Goal: Task Accomplishment & Management: Complete application form

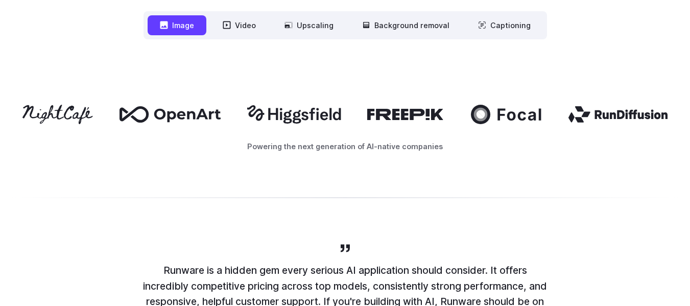
scroll to position [511, 0]
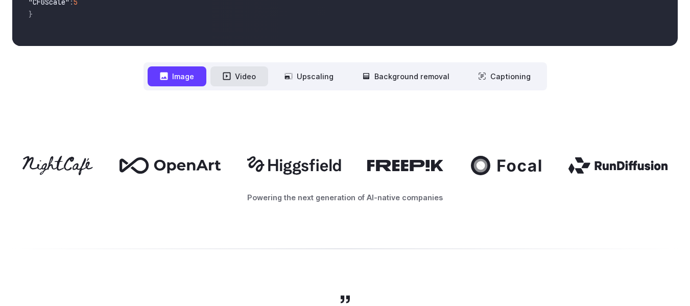
click at [237, 75] on button "Video" at bounding box center [239, 76] width 58 height 20
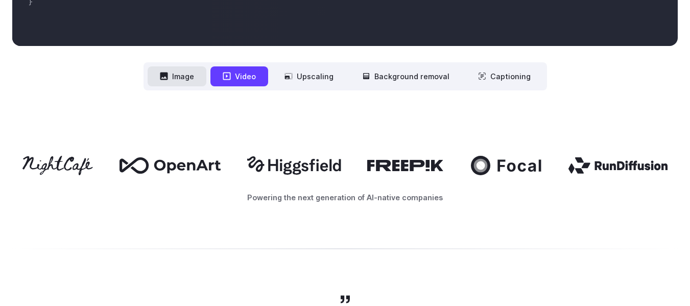
click at [176, 78] on button "Image" at bounding box center [177, 76] width 59 height 20
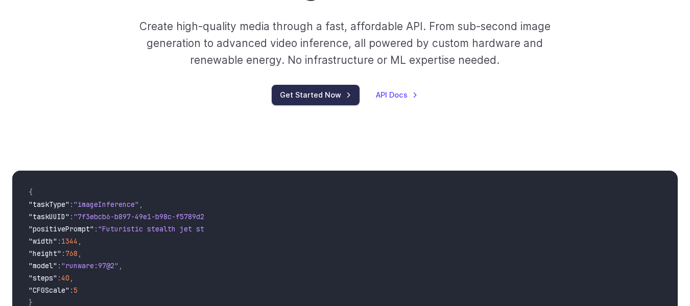
scroll to position [204, 0]
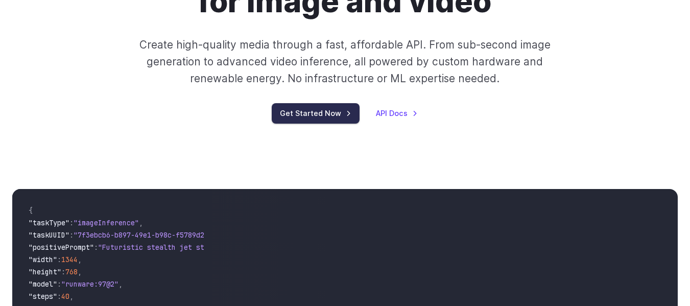
click at [331, 116] on link "Get Started Now" at bounding box center [316, 113] width 88 height 20
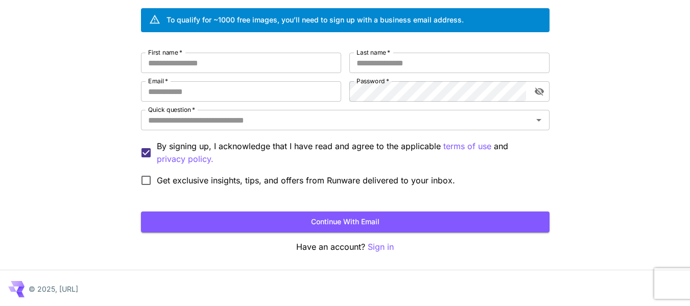
scroll to position [79, 0]
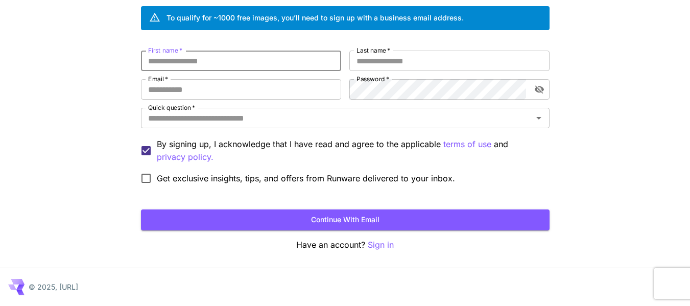
click at [231, 67] on input "First name   *" at bounding box center [241, 61] width 200 height 20
click at [390, 69] on input "Last name   *" at bounding box center [449, 61] width 200 height 20
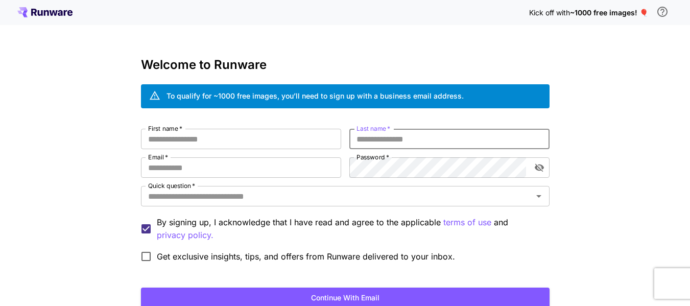
scroll to position [0, 0]
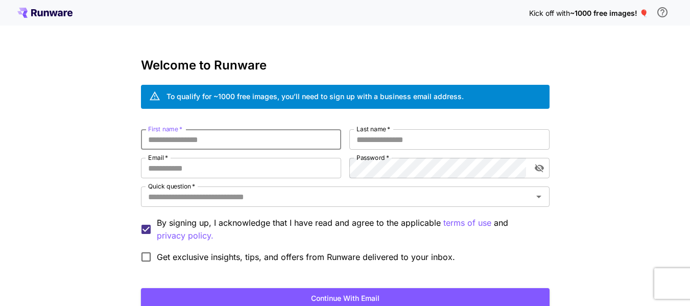
click at [235, 139] on input "First name   *" at bounding box center [241, 139] width 200 height 20
click at [230, 137] on input "First name   *" at bounding box center [241, 139] width 200 height 20
type input "********"
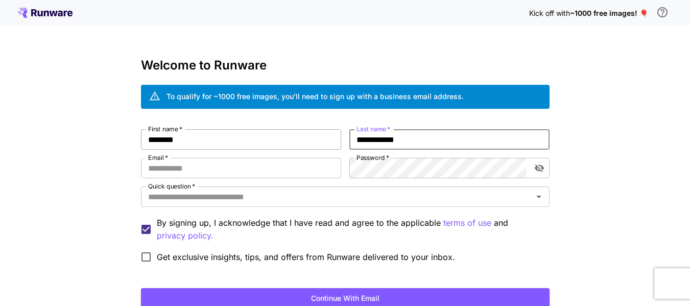
type input "**********"
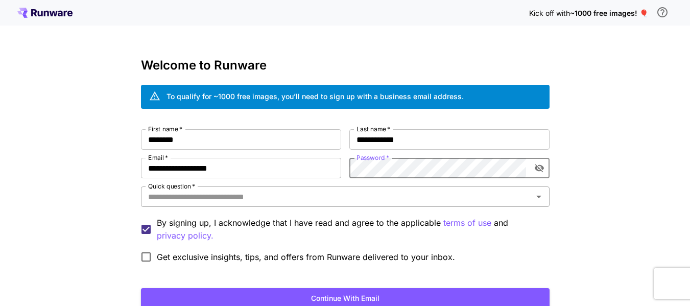
click at [422, 194] on input "Quick question   *" at bounding box center [337, 197] width 386 height 14
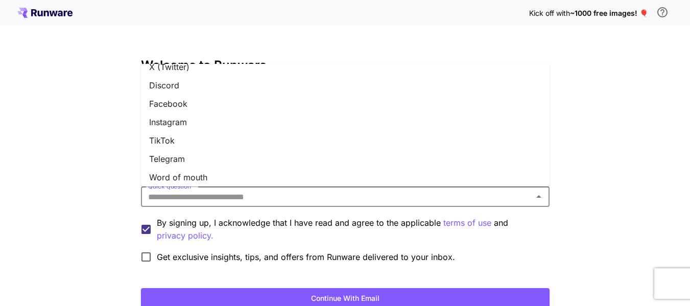
scroll to position [161, 0]
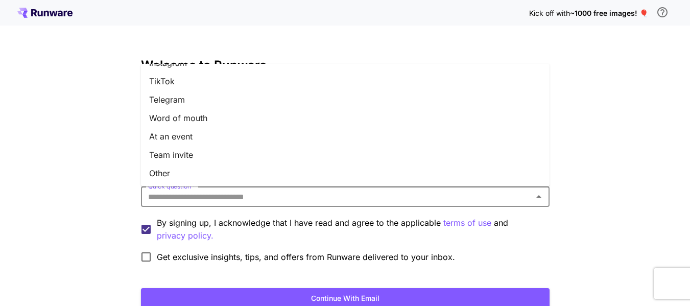
click at [279, 166] on li "Other" at bounding box center [345, 173] width 409 height 18
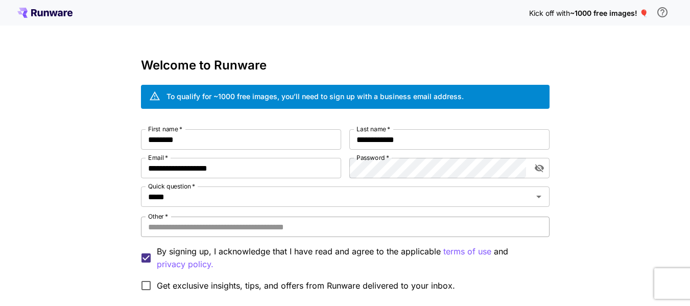
click at [285, 223] on input "Other   *" at bounding box center [345, 227] width 409 height 20
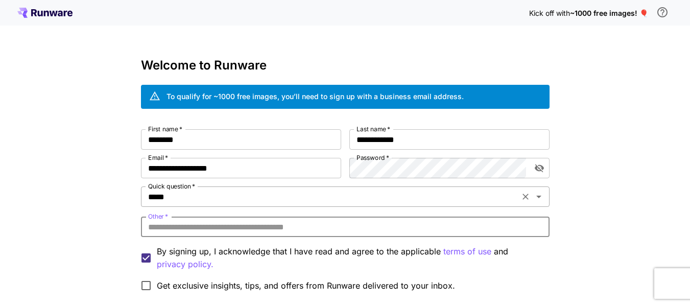
click at [272, 201] on input "*****" at bounding box center [330, 197] width 372 height 14
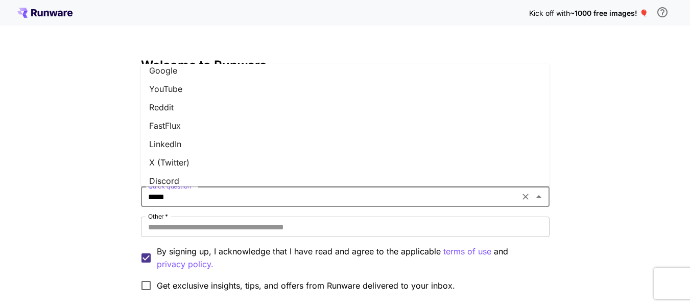
scroll to position [0, 0]
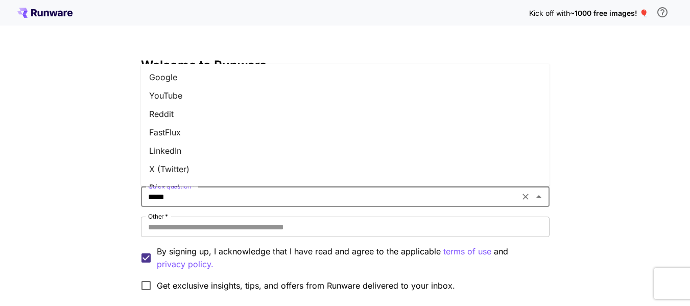
click at [213, 84] on li "Google" at bounding box center [345, 77] width 409 height 18
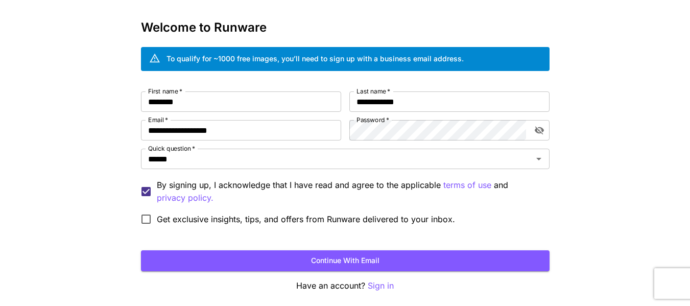
scroll to position [79, 0]
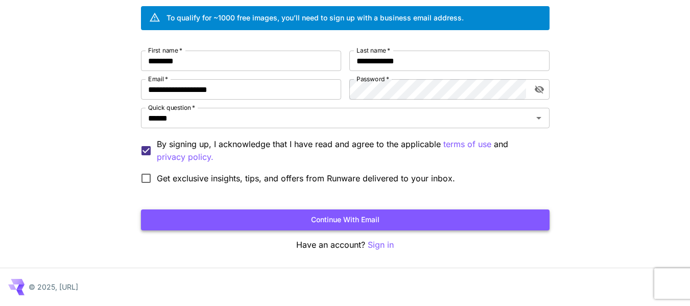
click at [336, 223] on button "Continue with email" at bounding box center [345, 219] width 409 height 21
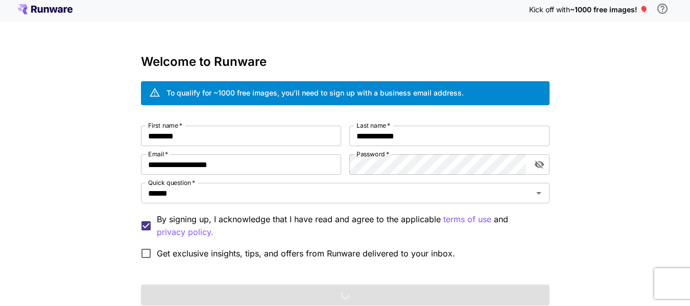
scroll to position [0, 0]
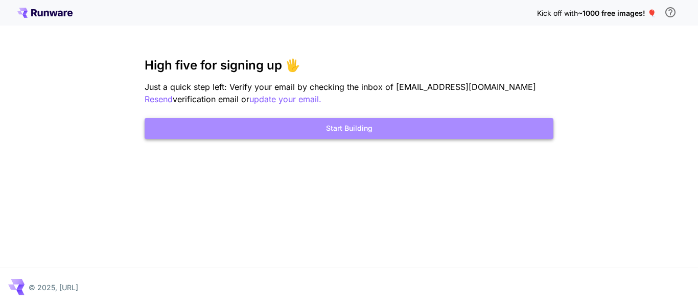
click at [322, 132] on button "Start Building" at bounding box center [349, 128] width 409 height 21
